Goal: Task Accomplishment & Management: Complete application form

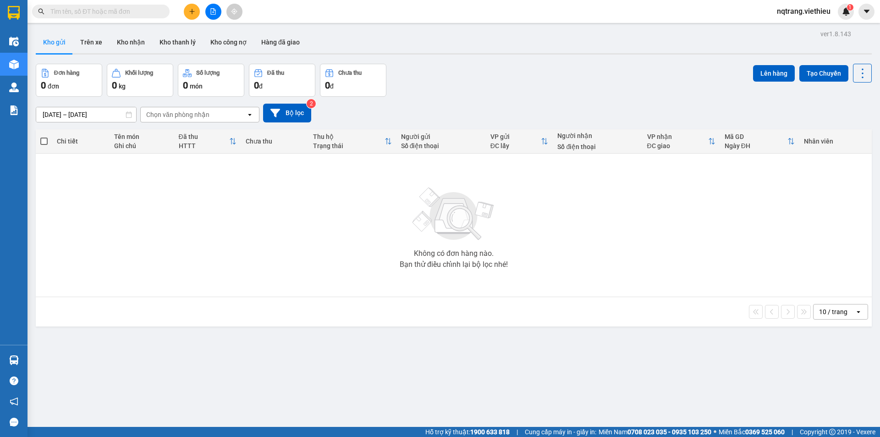
click at [150, 7] on input "text" at bounding box center [104, 11] width 108 height 10
click at [123, 8] on input "text" at bounding box center [104, 11] width 108 height 10
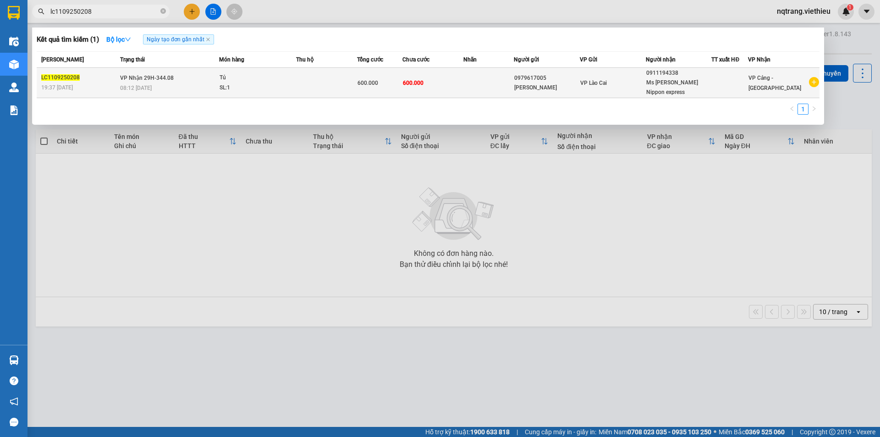
type input "lc1109250208"
click at [435, 78] on td "600.000" at bounding box center [432, 83] width 61 height 30
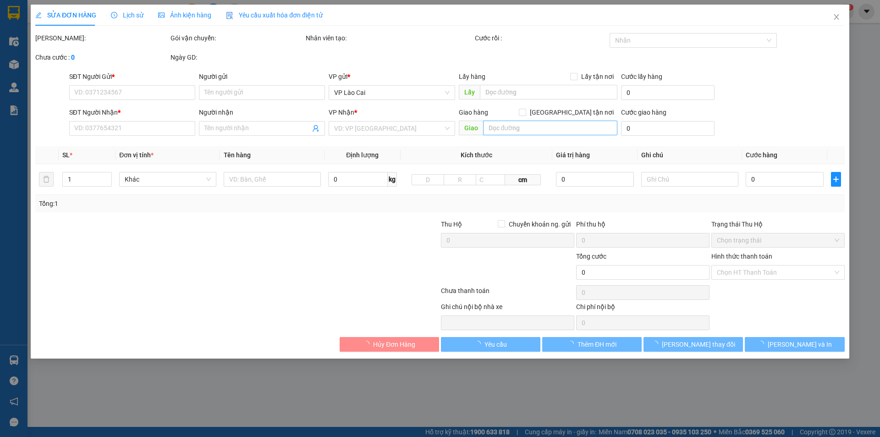
type input "0979617005"
type input "[PERSON_NAME]"
type input "0911194338"
type input "Ms [PERSON_NAME] Nippon express"
type input "600.000"
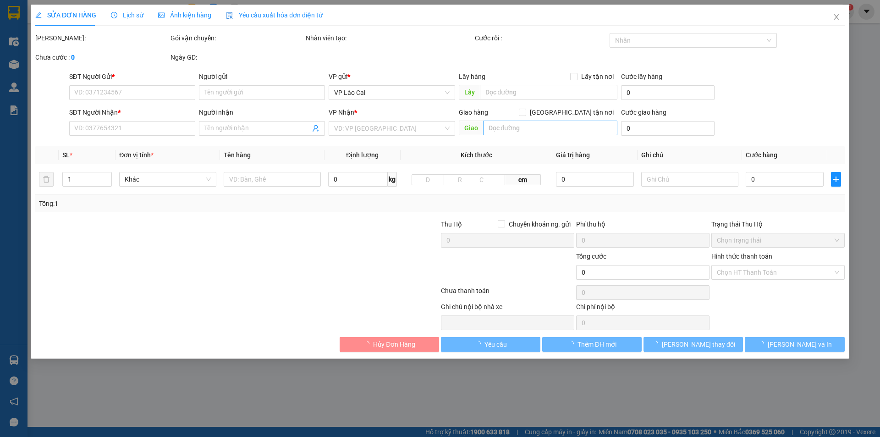
type input "600.000"
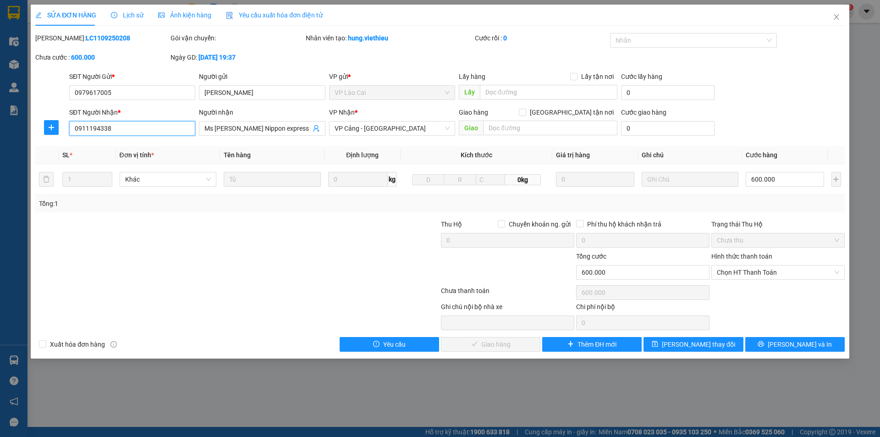
drag, startPoint x: 118, startPoint y: 127, endPoint x: 62, endPoint y: 127, distance: 55.4
click at [62, 127] on div "SĐT Người Nhận * 0911194338 0911194338 Người nhận Ms Nga Nippon express VP Nhận…" at bounding box center [439, 123] width 811 height 32
paste input "0986753911"
type input "0986753911"
drag, startPoint x: 275, startPoint y: 129, endPoint x: 196, endPoint y: 137, distance: 79.7
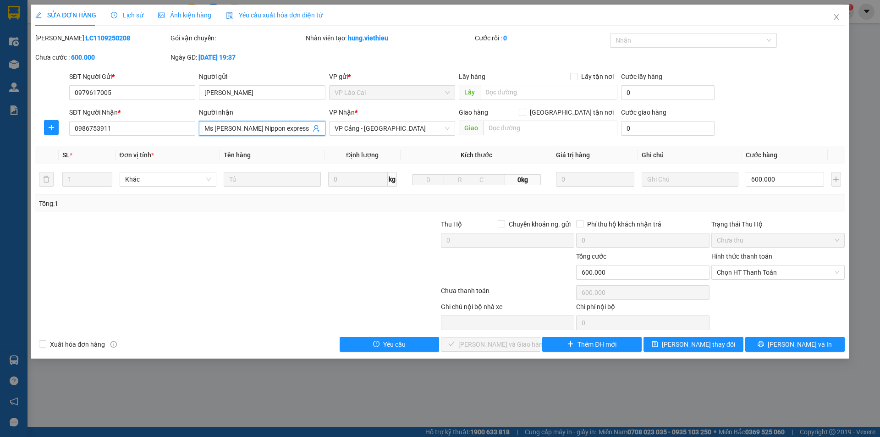
click at [196, 137] on div "SĐT Người Nhận * 0986753911 Người nhận Ms Nga Nippon express Ms Nga Nippon expr…" at bounding box center [456, 123] width 779 height 32
type input "[PERSON_NAME]"
click at [805, 344] on span "[PERSON_NAME] và In" at bounding box center [799, 344] width 64 height 10
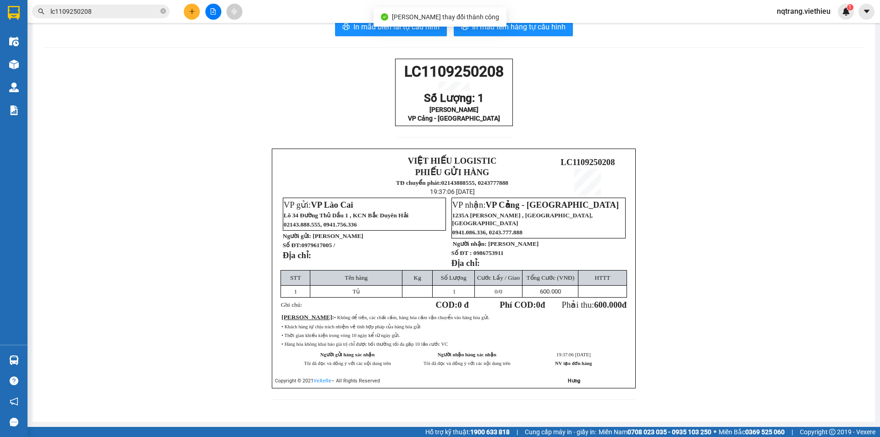
scroll to position [38, 0]
